Goal: Find specific page/section: Find specific page/section

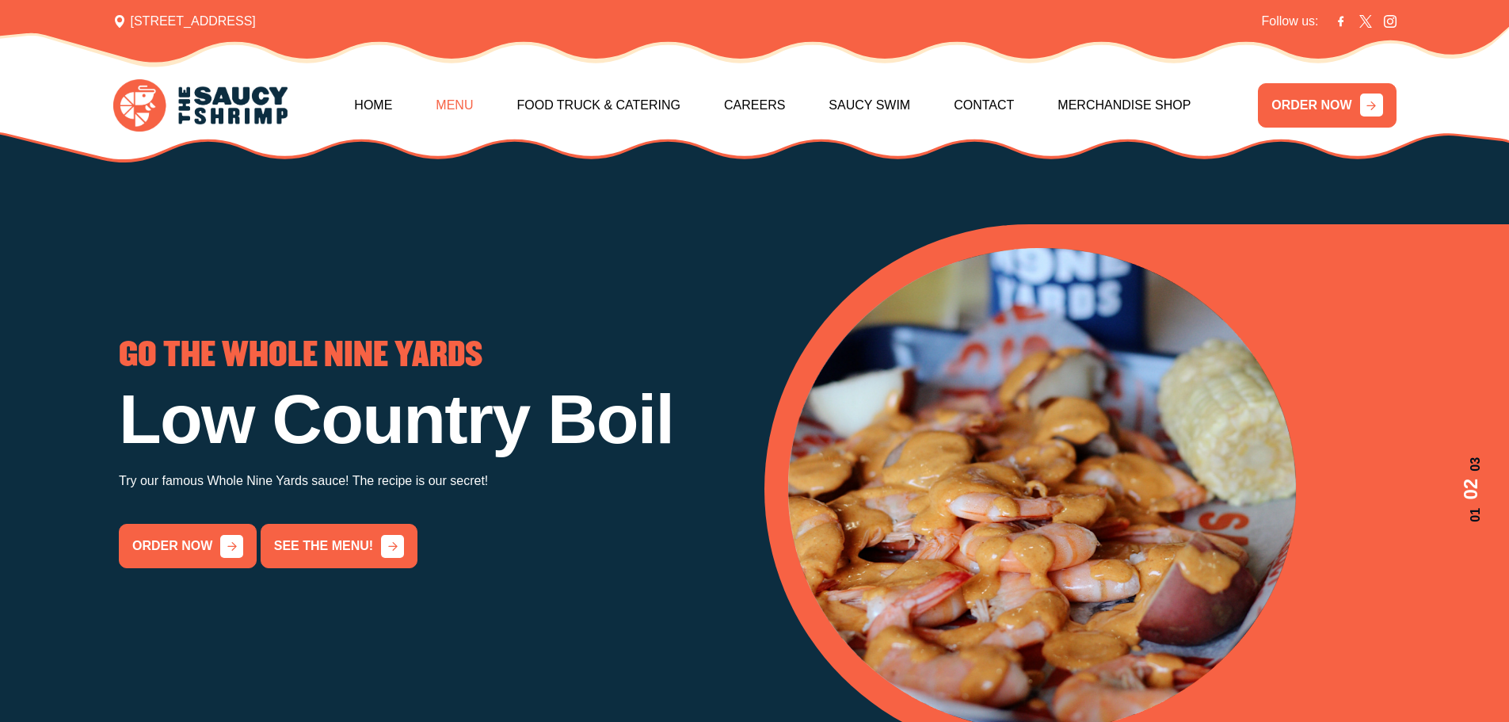
click at [471, 100] on link "Menu" at bounding box center [454, 105] width 37 height 68
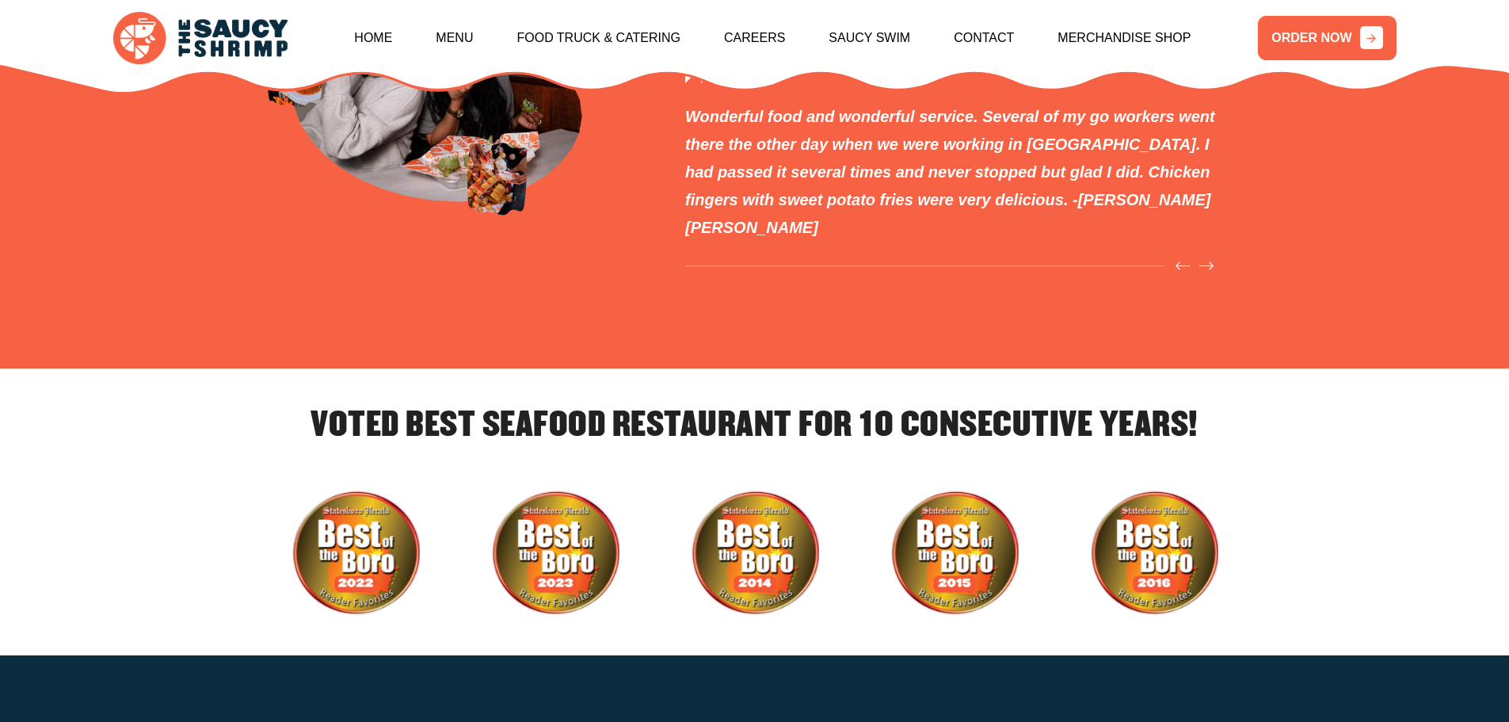
scroll to position [5326, 0]
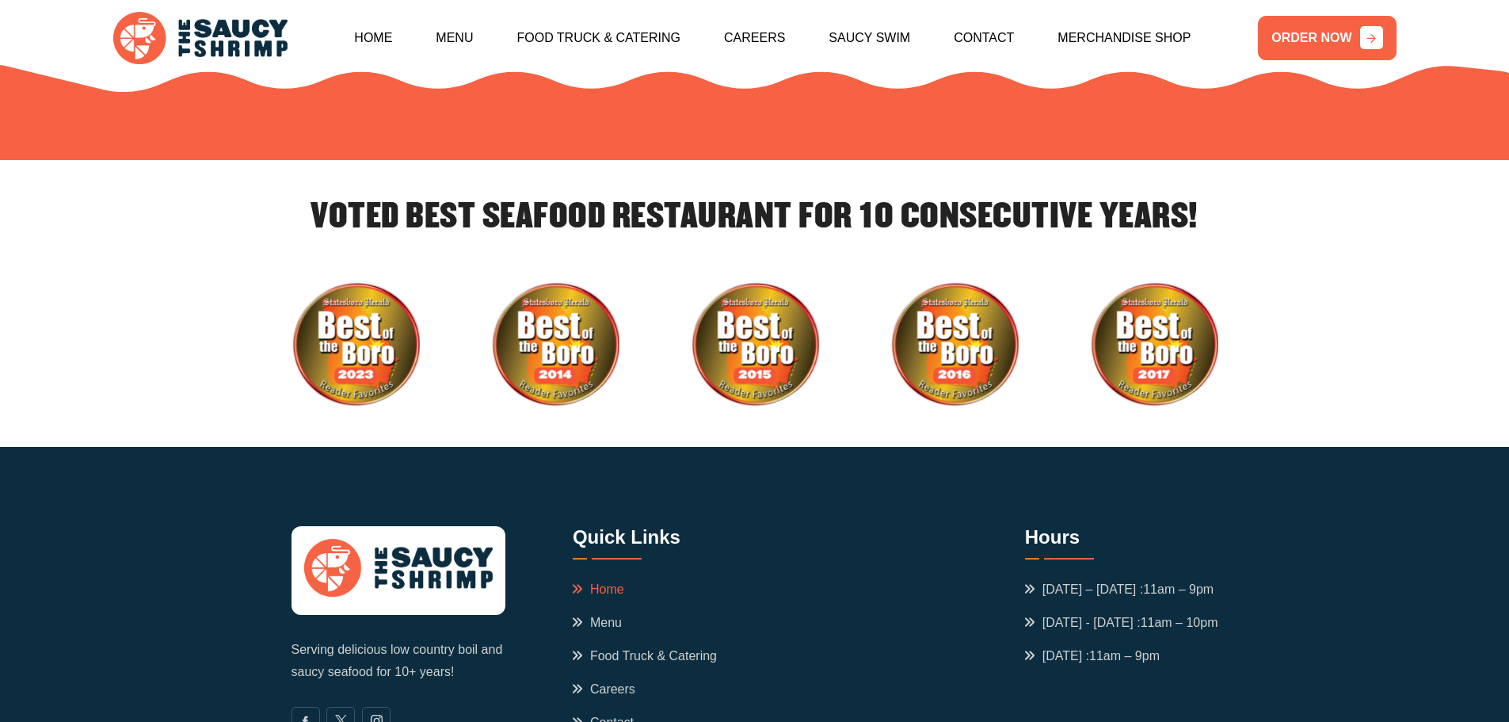
click at [599, 580] on link "Home" at bounding box center [599, 589] width 52 height 19
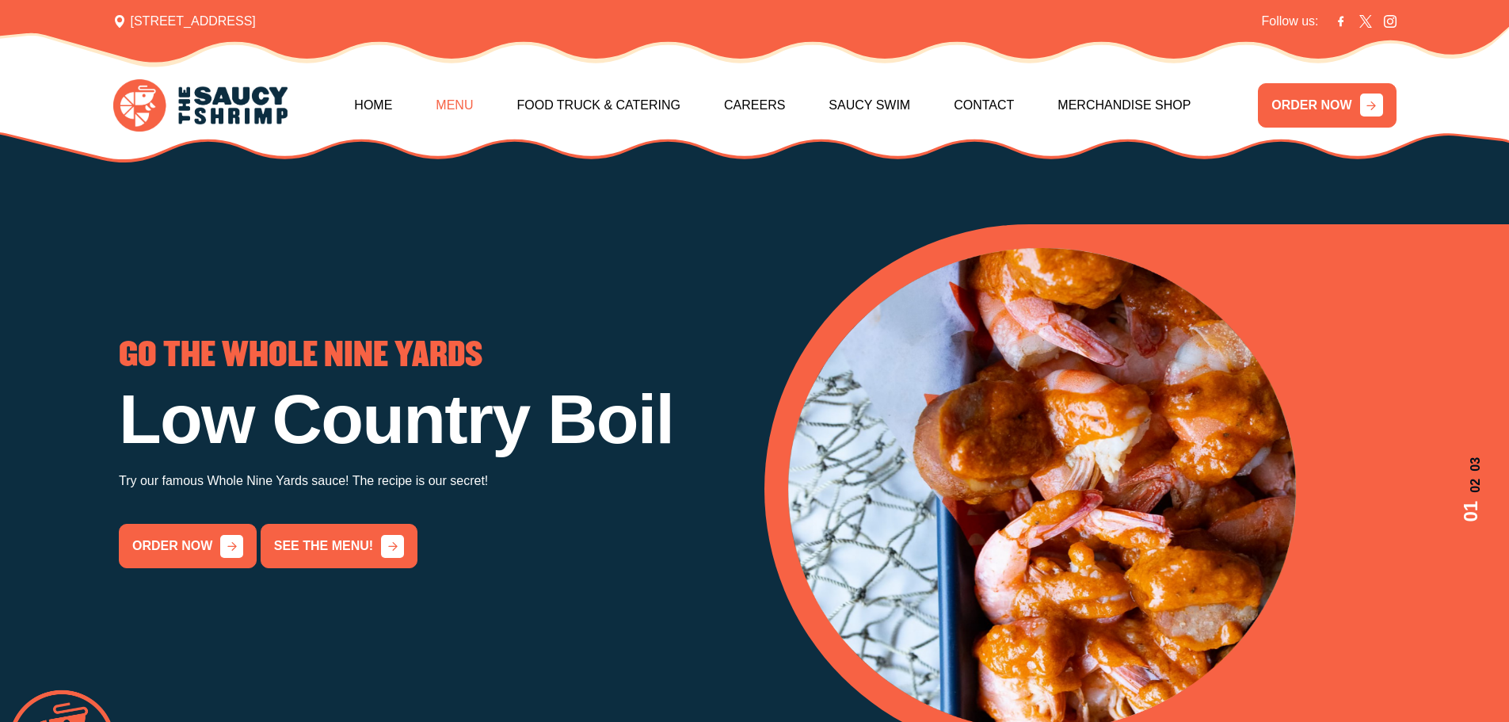
click at [438, 113] on link "Menu" at bounding box center [454, 105] width 37 height 68
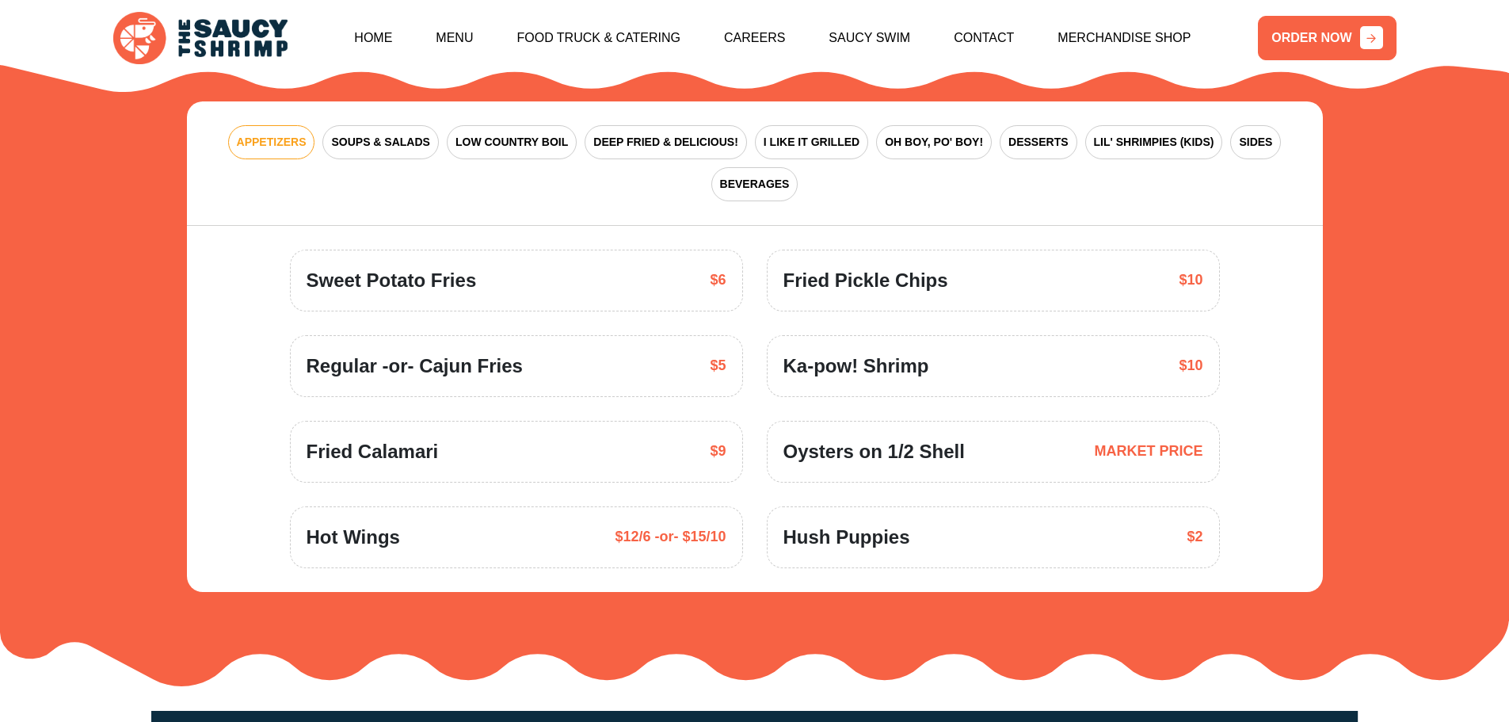
scroll to position [2248, 0]
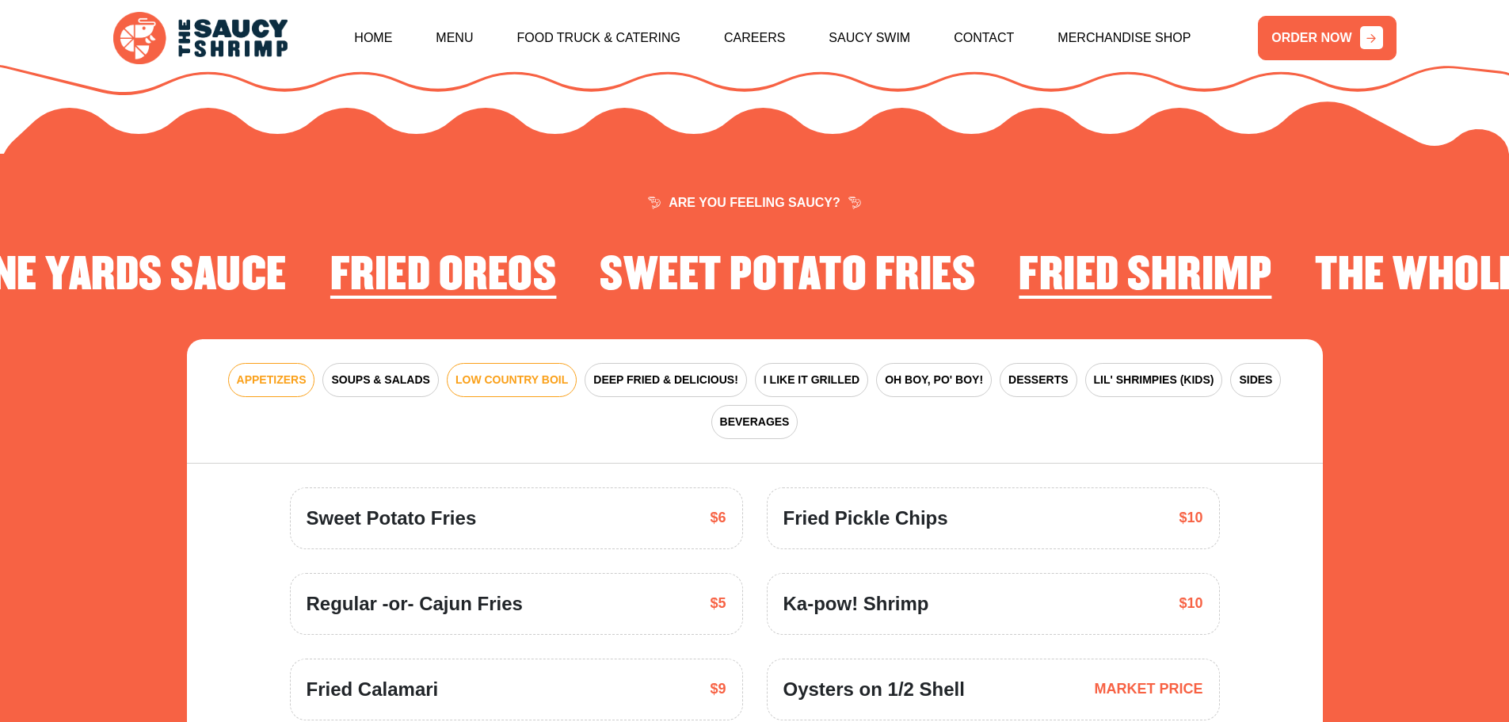
click at [520, 372] on span "LOW COUNTRY BOIL" at bounding box center [512, 380] width 113 height 17
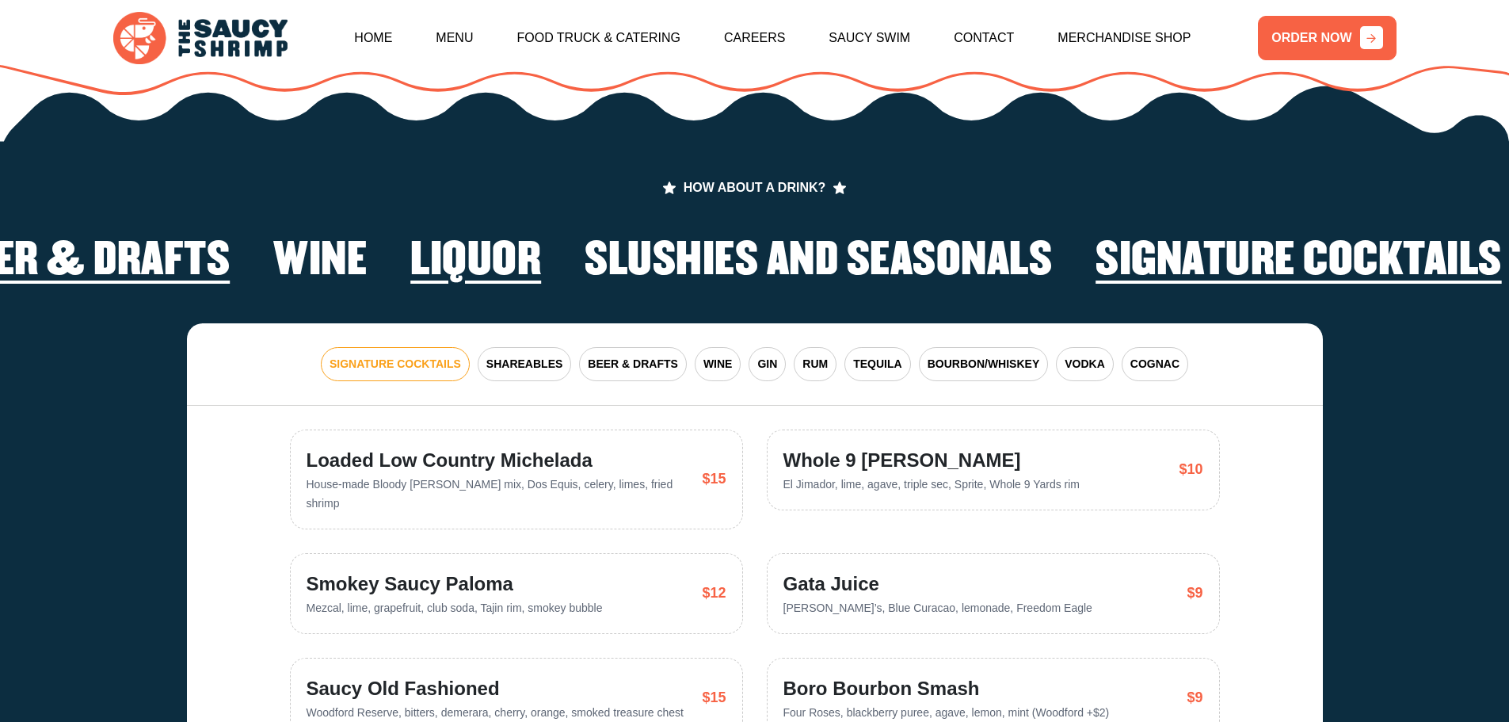
scroll to position [4150, 0]
